Goal: Communication & Community: Answer question/provide support

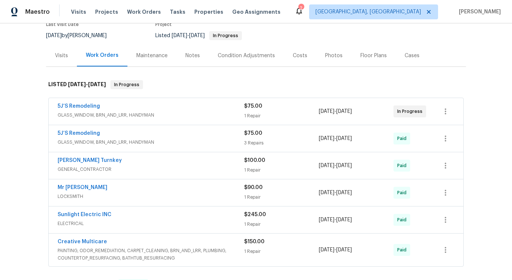
scroll to position [71, 0]
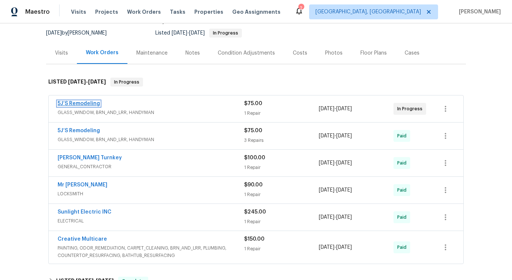
click at [78, 103] on link "5J’S Remodeling" at bounding box center [79, 103] width 42 height 5
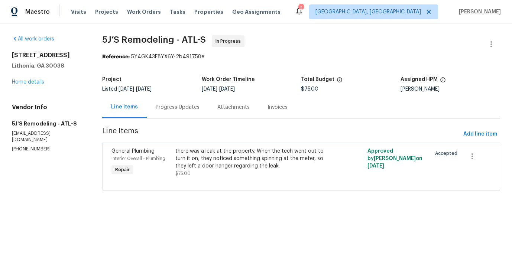
click at [178, 112] on div "Progress Updates" at bounding box center [178, 107] width 62 height 22
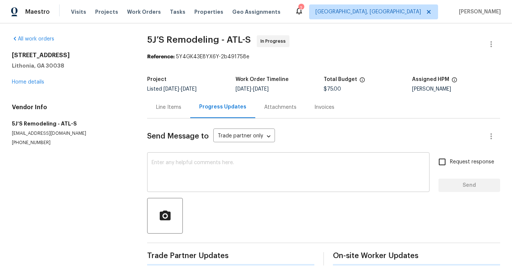
click at [187, 171] on textarea at bounding box center [289, 173] width 274 height 26
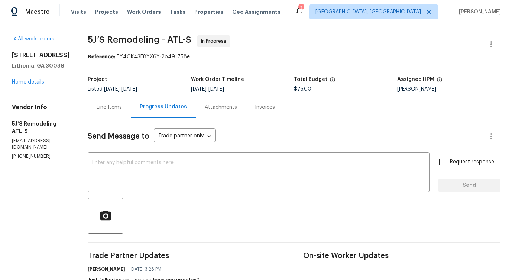
click at [31, 154] on p "(770) 369-6627" at bounding box center [41, 157] width 58 height 6
copy p "(770) 369-6627"
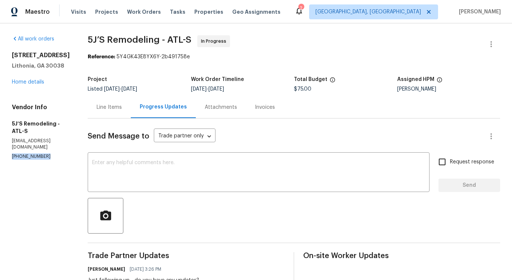
copy p "(770) 369-6627"
click at [33, 154] on p "(770) 369-6627" at bounding box center [41, 157] width 58 height 6
click at [113, 111] on div "Line Items" at bounding box center [109, 107] width 43 height 22
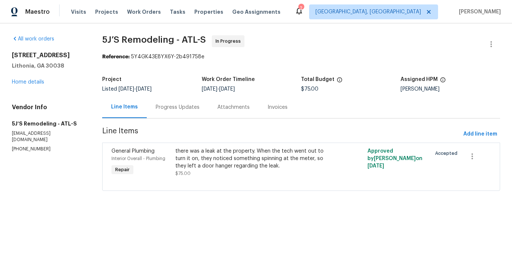
click at [183, 116] on div "Progress Updates" at bounding box center [178, 107] width 62 height 22
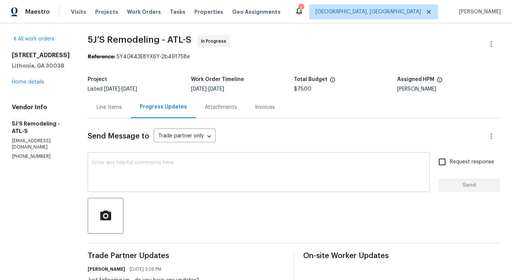
click at [175, 164] on textarea at bounding box center [258, 173] width 333 height 26
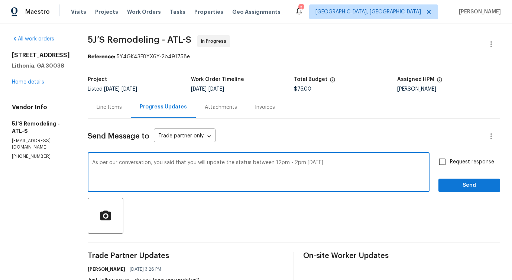
type textarea "As per our conversation, you said that you will update the status between 12pm …"
click at [154, 164] on textarea "As per our conversation, you said that you will update the status between 12pm …" at bounding box center [258, 173] width 333 height 26
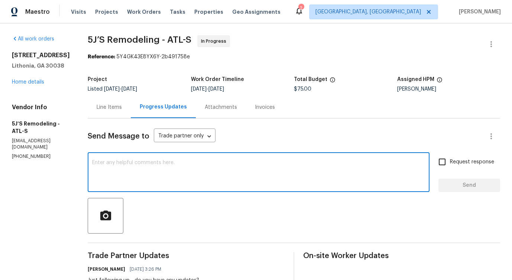
click at [172, 165] on textarea at bounding box center [258, 173] width 333 height 26
paste textarea "As discussed, you mentioned that you would provide an update on the status betw…"
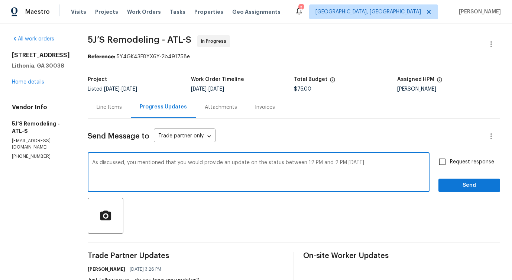
click at [108, 162] on textarea "As discussed, you mentioned that you would provide an update on the status betw…" at bounding box center [258, 173] width 333 height 26
click at [407, 167] on textarea "As per our conversation, you mentioned that you would provide an update on the …" at bounding box center [258, 173] width 333 height 26
type textarea "As per our conversation, you mentioned that you would provide an update on the …"
click at [473, 160] on span "Request response" at bounding box center [472, 162] width 44 height 8
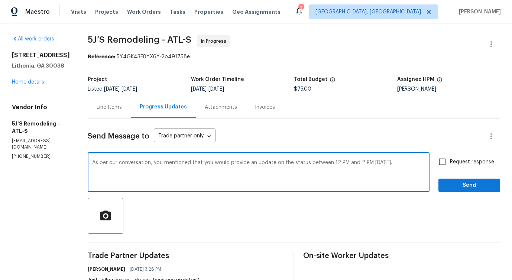
click at [450, 160] on input "Request response" at bounding box center [443, 162] width 16 height 16
checkbox input "true"
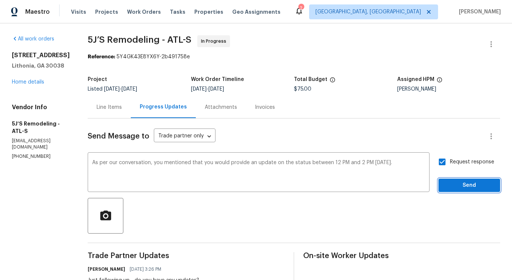
click at [474, 187] on span "Send" at bounding box center [470, 185] width 50 height 9
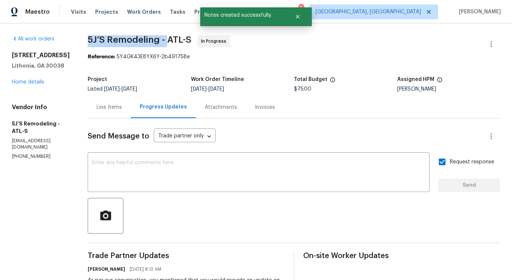
drag, startPoint x: 84, startPoint y: 41, endPoint x: 166, endPoint y: 42, distance: 82.5
click at [166, 42] on div "All work orders 3217 Fairington Dr Lithonia, GA 30038 Home details Vendor Info …" at bounding box center [256, 273] width 512 height 501
copy span "5J’S Remodeling -"
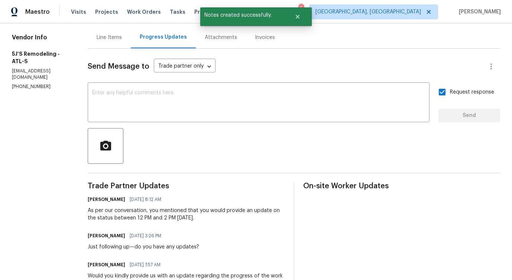
scroll to position [90, 0]
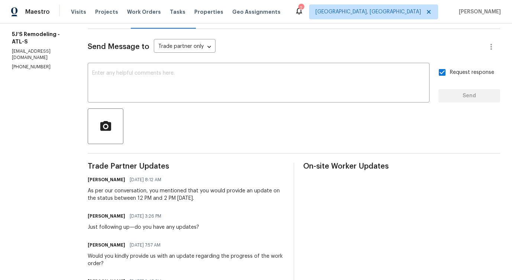
drag, startPoint x: 187, startPoint y: 191, endPoint x: 209, endPoint y: 199, distance: 23.1
click at [209, 199] on div "As per our conversation, you mentioned that you would provide an update on the …" at bounding box center [186, 194] width 197 height 15
copy div "that you would provide an update on the status between 12 PM and 2 PM today, 09…"
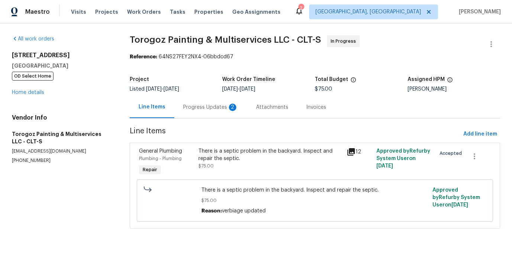
click at [184, 114] on div "Progress Updates 2" at bounding box center [210, 107] width 73 height 22
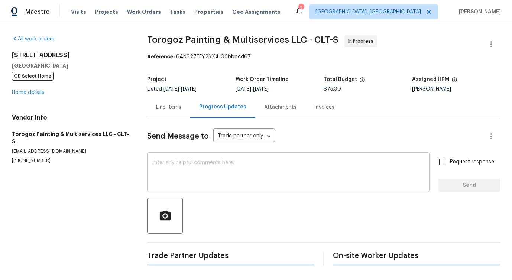
click at [195, 176] on textarea at bounding box center [289, 173] width 274 height 26
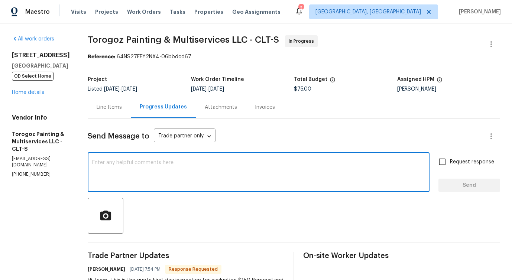
click at [128, 111] on div "Line Items" at bounding box center [109, 107] width 43 height 22
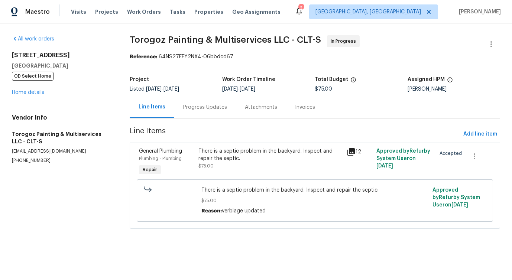
click at [214, 168] on div "There is a septic problem in the backyard. Inspect and repair the septic. $75.00" at bounding box center [271, 159] width 144 height 22
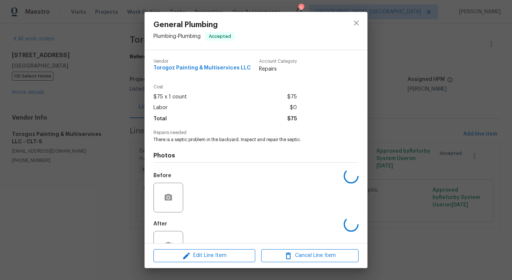
scroll to position [25, 0]
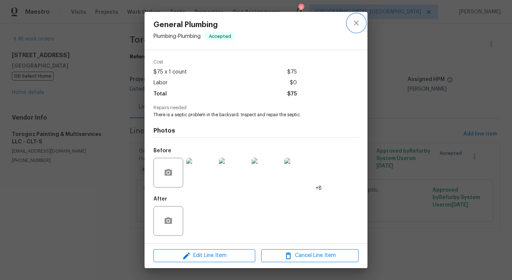
click at [355, 22] on icon "close" at bounding box center [356, 23] width 9 height 9
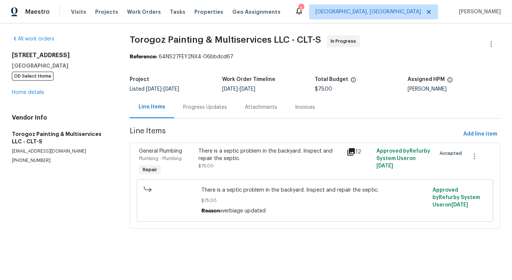
click at [211, 117] on div "Progress Updates" at bounding box center [205, 107] width 62 height 22
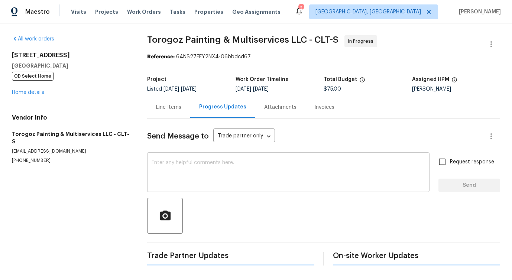
click at [226, 175] on textarea at bounding box center [289, 173] width 274 height 26
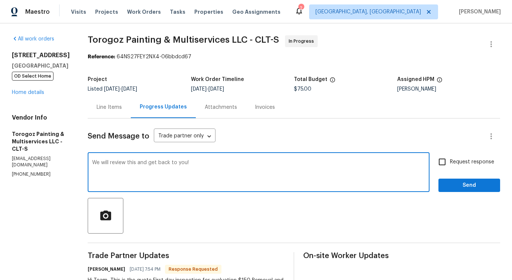
type textarea "We will review this and get back to you!"
click at [459, 186] on span "Send" at bounding box center [470, 185] width 50 height 9
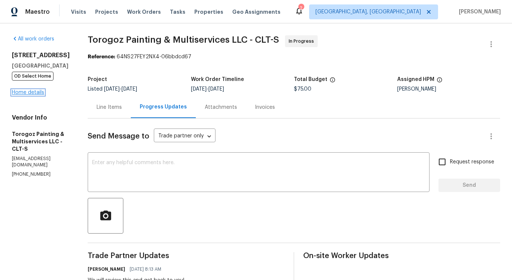
click at [39, 93] on link "Home details" at bounding box center [28, 92] width 32 height 5
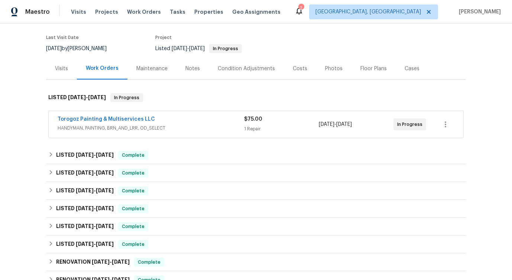
scroll to position [58, 0]
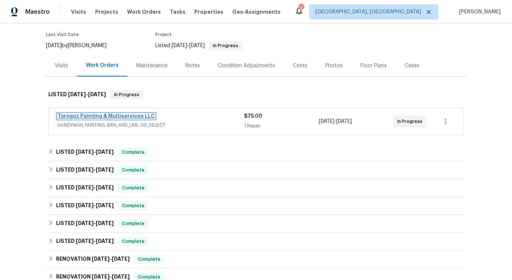
click at [128, 116] on link "Torogoz Painting & Multiservices LLC" at bounding box center [106, 116] width 97 height 5
